Goal: Task Accomplishment & Management: Use online tool/utility

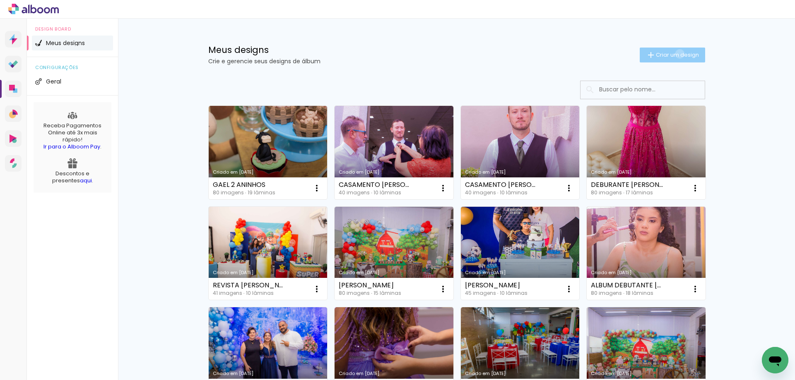
click at [675, 54] on span "Criar um design" at bounding box center [677, 54] width 43 height 5
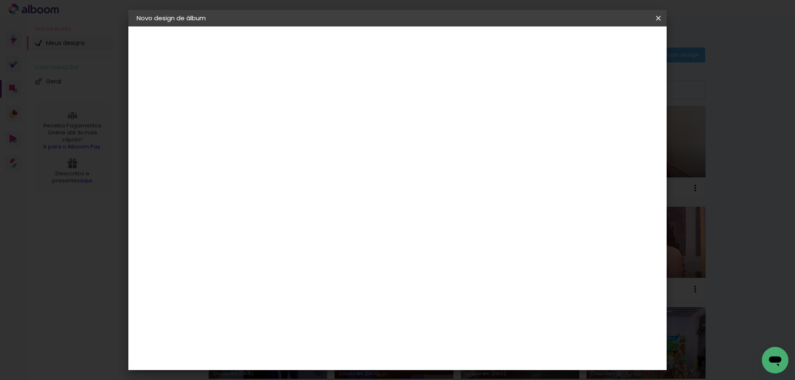
click at [272, 111] on input at bounding box center [272, 111] width 0 height 13
type input "CASAMENTO [PERSON_NAME] & [PERSON_NAME]"
type paper-input "CASAMENTO [PERSON_NAME] & [PERSON_NAME]"
click at [0, 0] on slot "Avançar" at bounding box center [0, 0] width 0 height 0
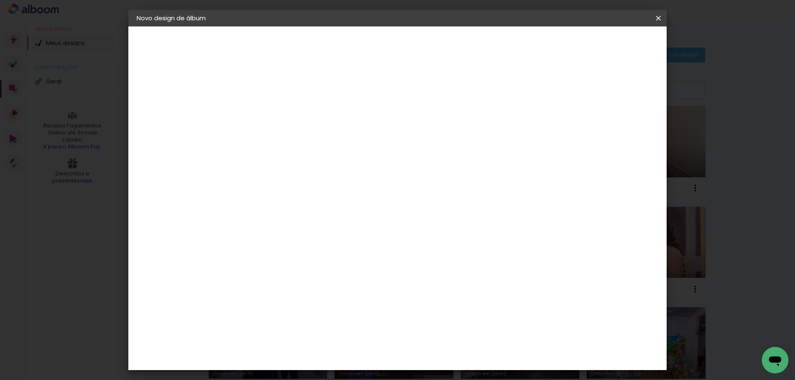
click at [315, 288] on paper-item "Artsal" at bounding box center [292, 297] width 89 height 18
click at [0, 0] on slot "Avançar" at bounding box center [0, 0] width 0 height 0
click at [304, 138] on input "text" at bounding box center [288, 144] width 32 height 13
drag, startPoint x: 425, startPoint y: 151, endPoint x: 423, endPoint y: 136, distance: 15.0
click at [0, 0] on slot "Encadernação Revista Fotográfica" at bounding box center [0, 0] width 0 height 0
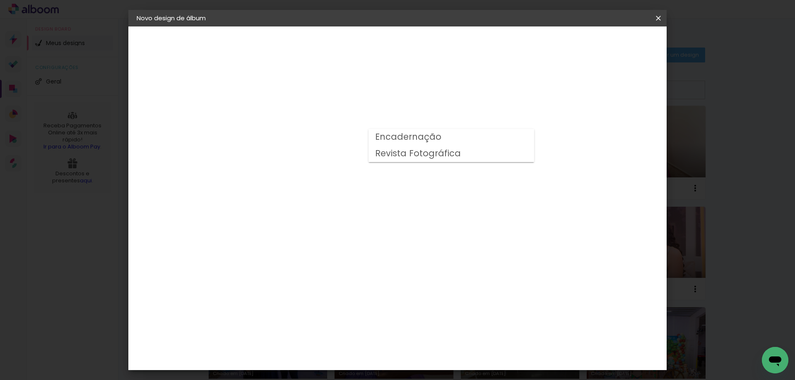
click at [0, 0] on slot "Encadernação" at bounding box center [0, 0] width 0 height 0
type input "Encadernação"
click at [328, 288] on span "25 × 25" at bounding box center [308, 299] width 38 height 22
click at [0, 0] on slot "Avançar" at bounding box center [0, 0] width 0 height 0
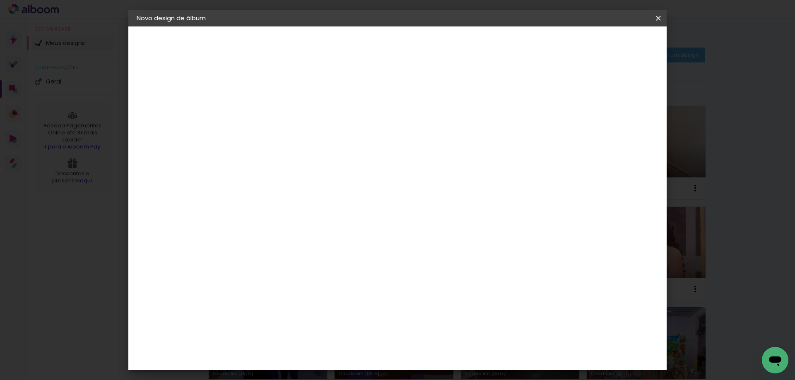
click at [560, 89] on div at bounding box center [555, 89] width 7 height 7
type paper-checkbox "on"
click at [606, 43] on span "Iniciar design" at bounding box center [588, 44] width 38 height 6
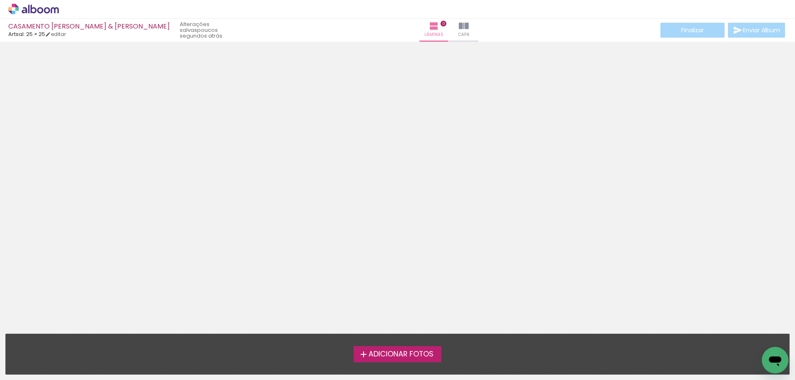
click at [390, 351] on span "Adicionar Fotos" at bounding box center [400, 354] width 65 height 7
click at [0, 0] on input "file" at bounding box center [0, 0] width 0 height 0
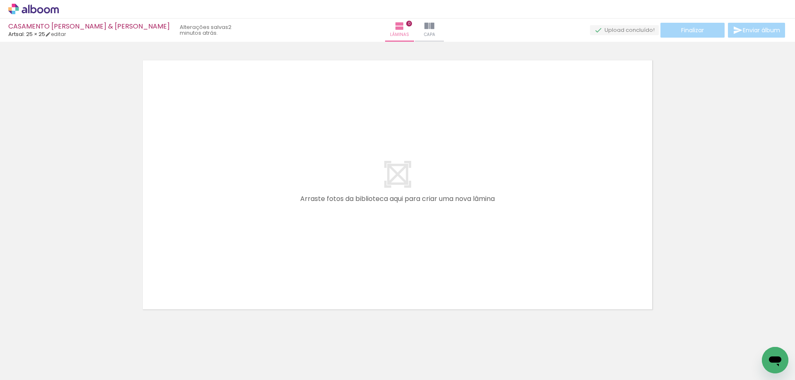
click at [39, 7] on icon at bounding box center [33, 9] width 50 height 11
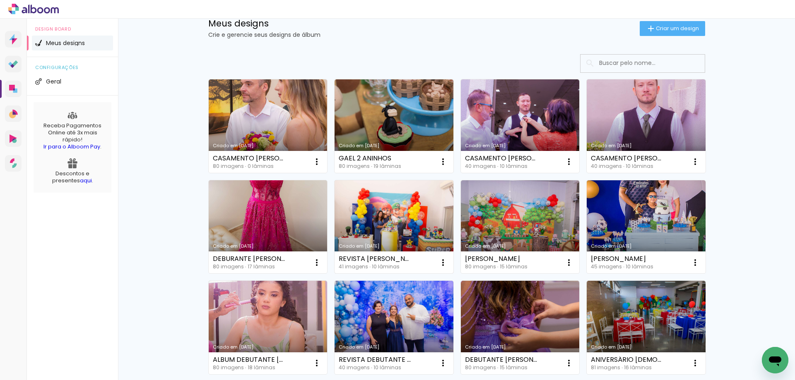
scroll to position [41, 0]
